Goal: Task Accomplishment & Management: Use online tool/utility

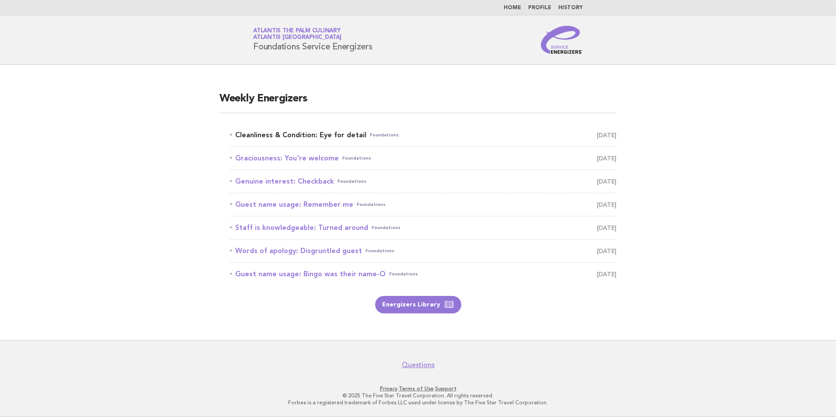
click at [284, 138] on link "Cleanliness & Condition: Eye for detail Foundations [DATE]" at bounding box center [423, 135] width 387 height 12
click at [299, 136] on link "Cleanliness & Condition: Eye for detail Foundations October 6" at bounding box center [423, 135] width 387 height 12
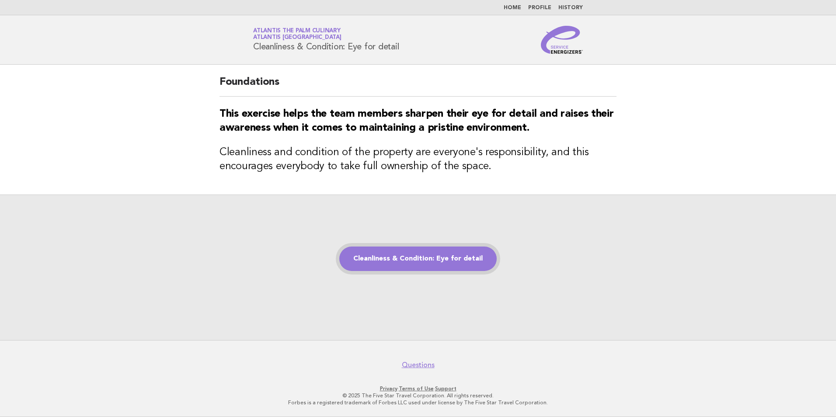
click at [398, 254] on link "Cleanliness & Condition: Eye for detail" at bounding box center [417, 259] width 157 height 24
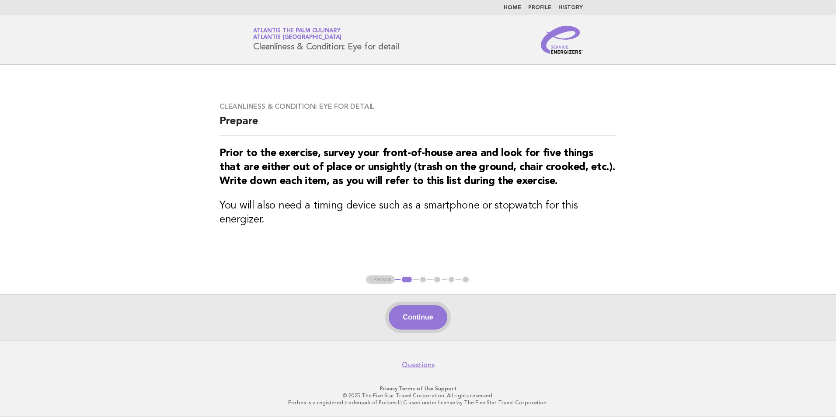
click at [417, 318] on button "Continue" at bounding box center [418, 317] width 58 height 24
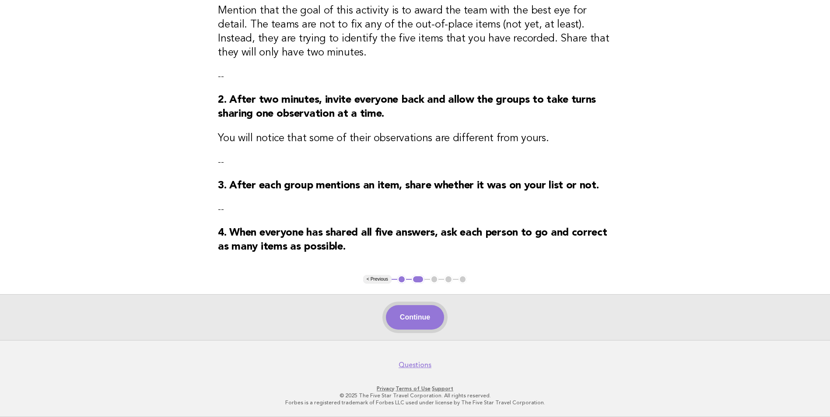
click at [420, 322] on button "Continue" at bounding box center [415, 317] width 58 height 24
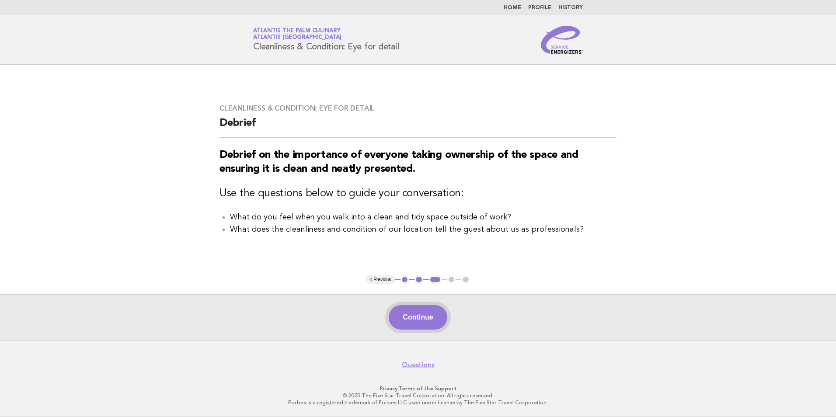
click at [411, 316] on button "Continue" at bounding box center [418, 317] width 58 height 24
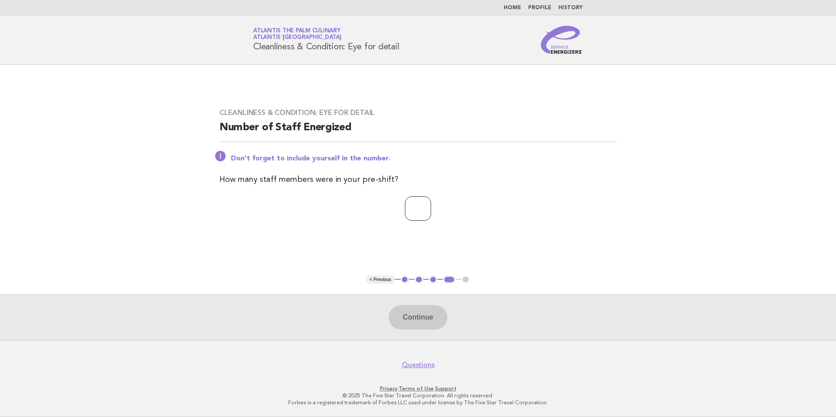
click at [411, 213] on input "number" at bounding box center [418, 208] width 26 height 24
type input "*"
click at [424, 311] on button "Continue" at bounding box center [418, 317] width 58 height 24
